Goal: Entertainment & Leisure: Consume media (video, audio)

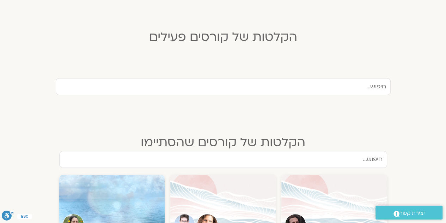
scroll to position [282, 0]
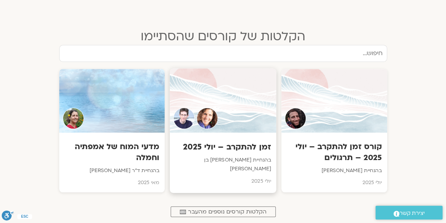
click at [225, 148] on h3 "זמן להתקרב – יולי 2025" at bounding box center [223, 146] width 96 height 11
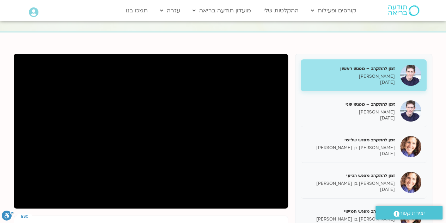
scroll to position [71, 0]
